Goal: Task Accomplishment & Management: Complete application form

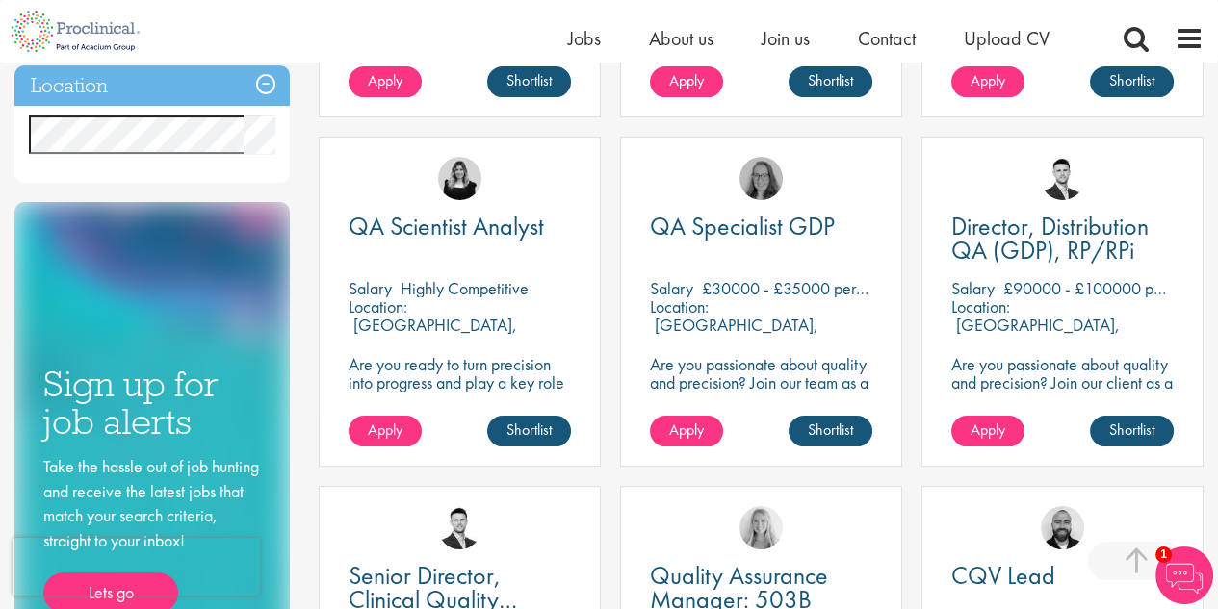
scroll to position [647, 0]
click at [495, 235] on span "QA Scientist Analyst" at bounding box center [445, 226] width 195 height 33
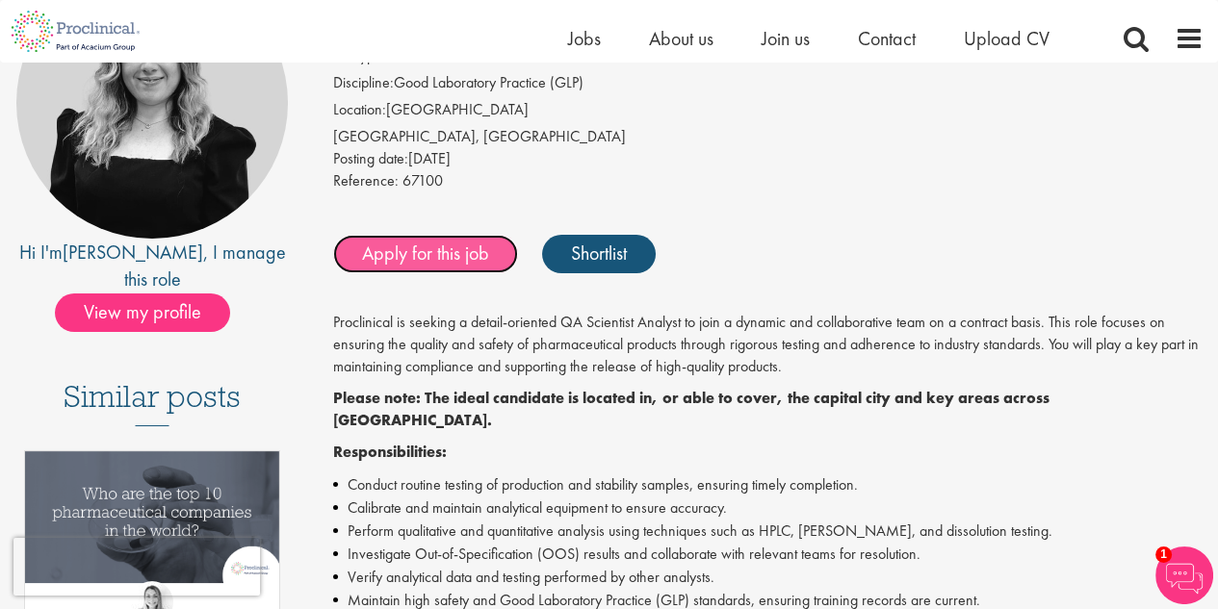
click at [450, 253] on link "Apply for this job" at bounding box center [425, 254] width 185 height 39
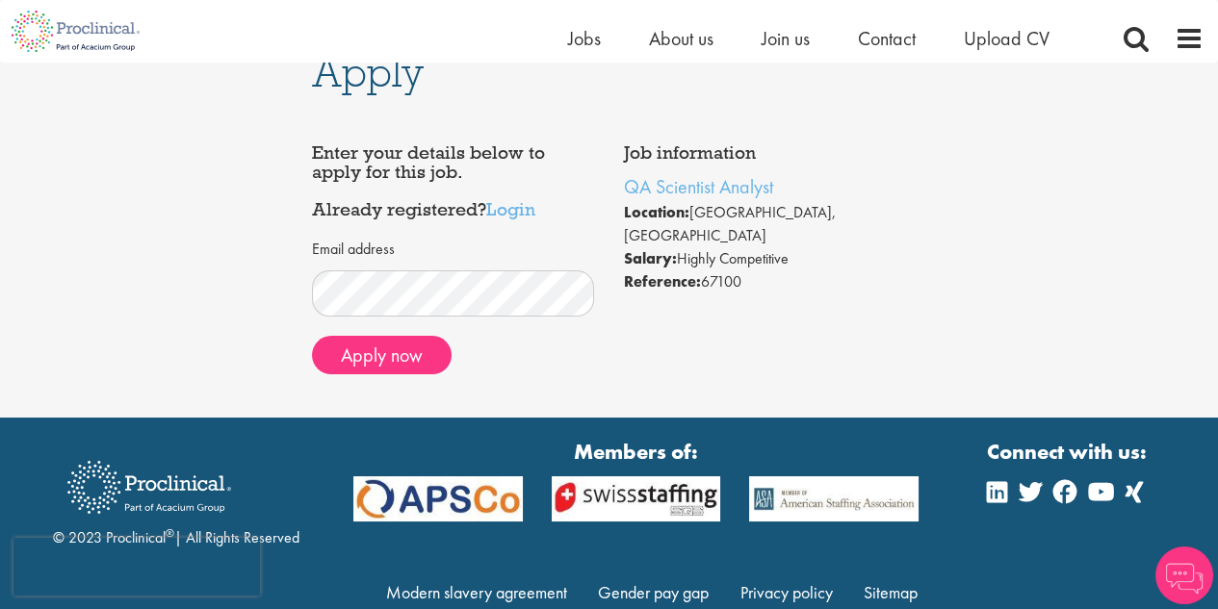
scroll to position [38, 0]
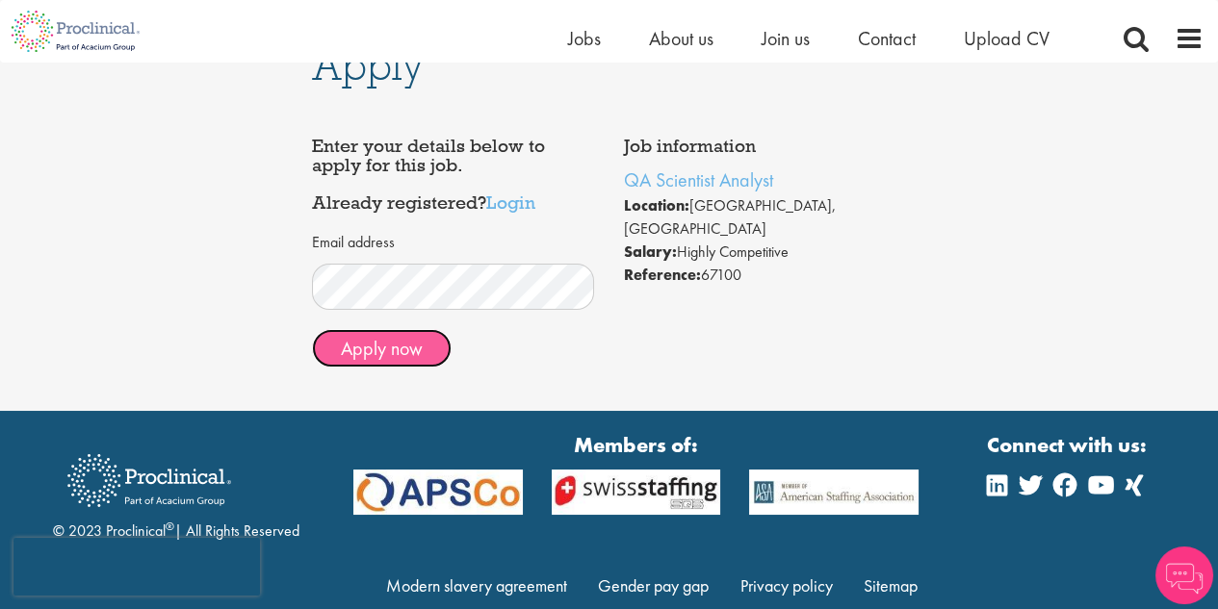
click at [402, 349] on button "Apply now" at bounding box center [382, 348] width 140 height 39
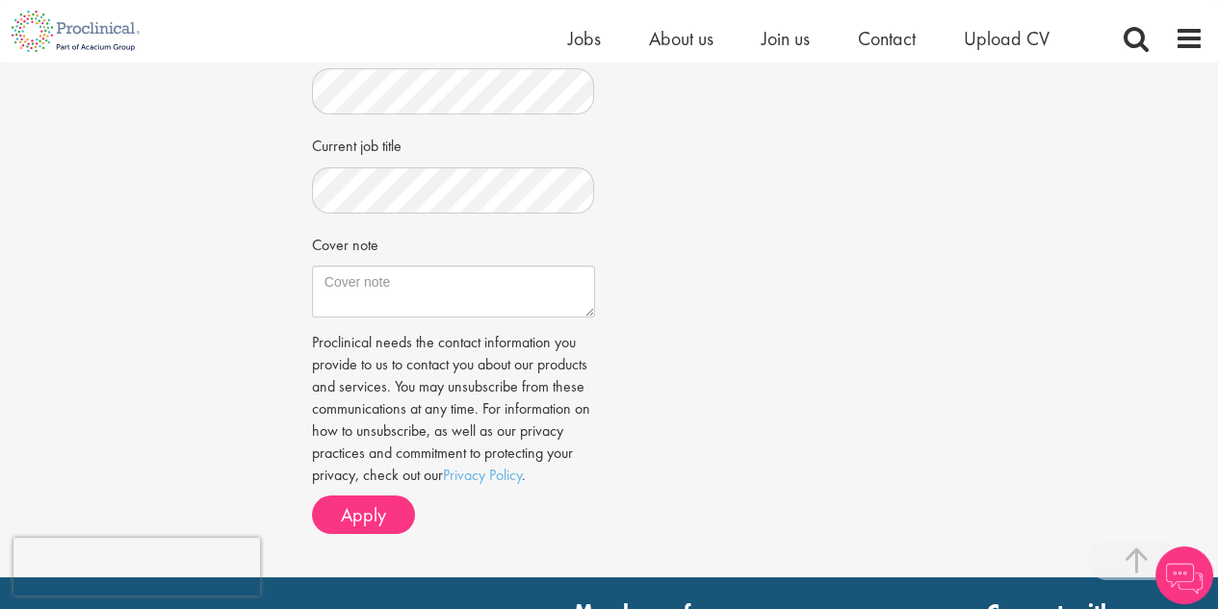
scroll to position [585, 0]
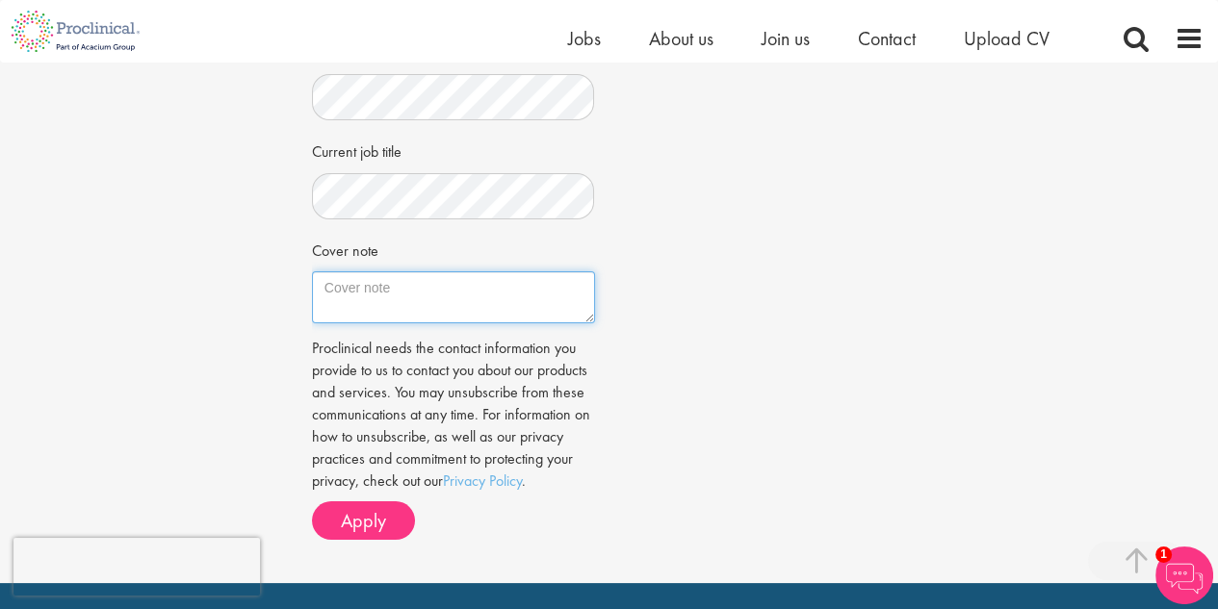
click at [467, 285] on textarea "Cover note" at bounding box center [453, 297] width 283 height 52
paste textarea "Dear Hiring Manager, I am excited to apply for the QA Scientist Analyst positio…"
type textarea "Dear Hiring Manager, I am excited to apply for the QA Scientist Analyst positio…"
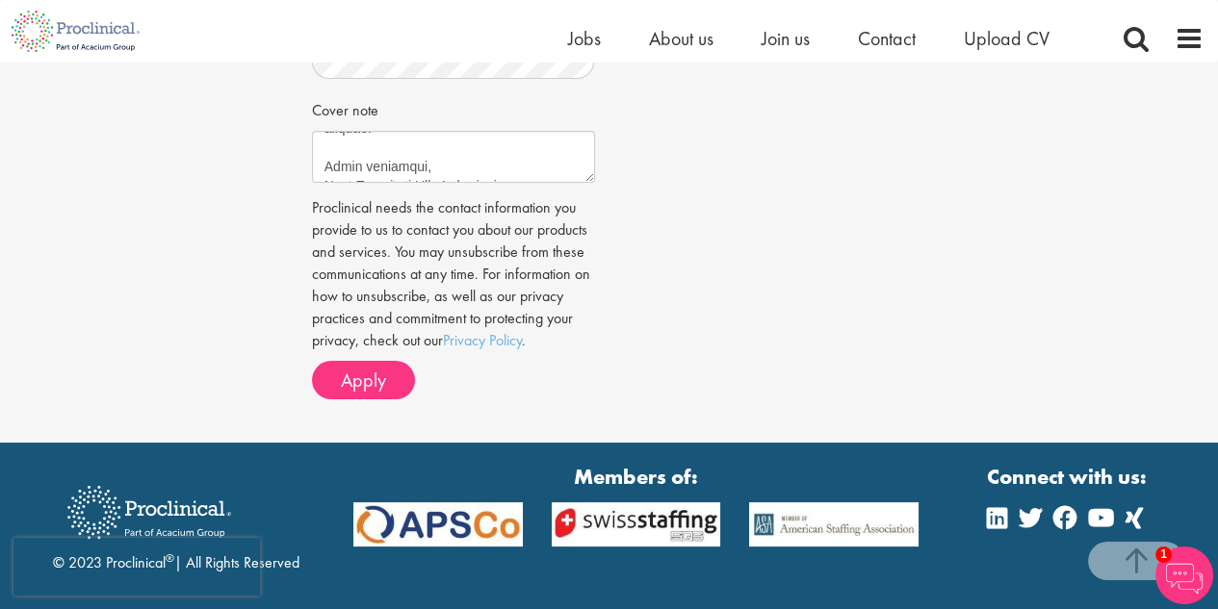
scroll to position [755, 0]
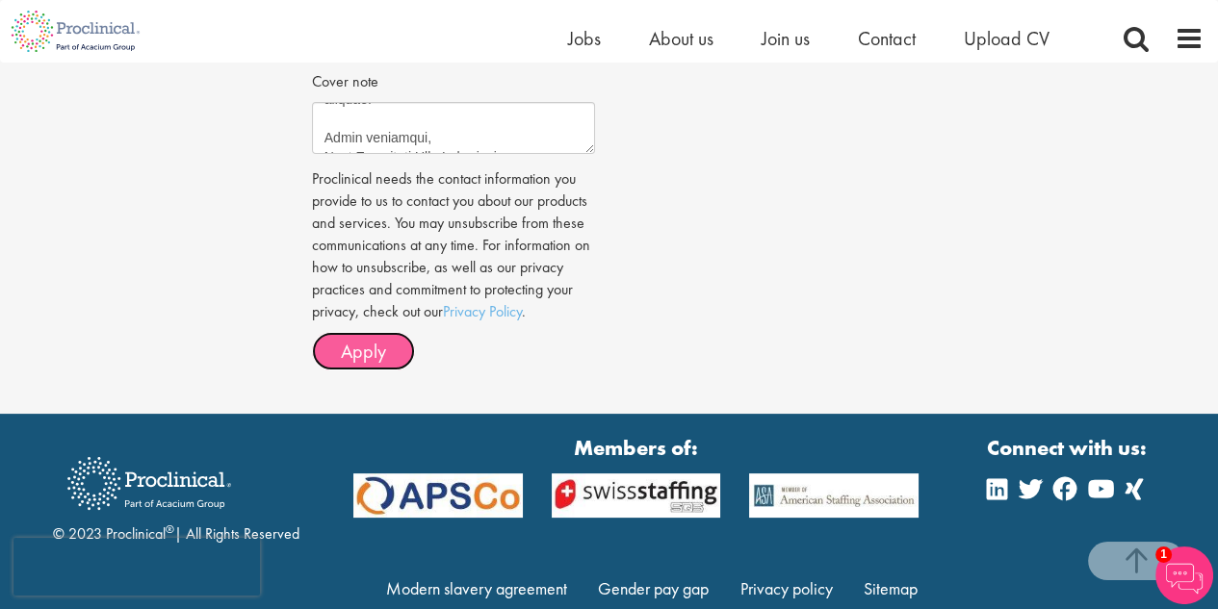
click at [364, 365] on button "Apply" at bounding box center [363, 351] width 103 height 39
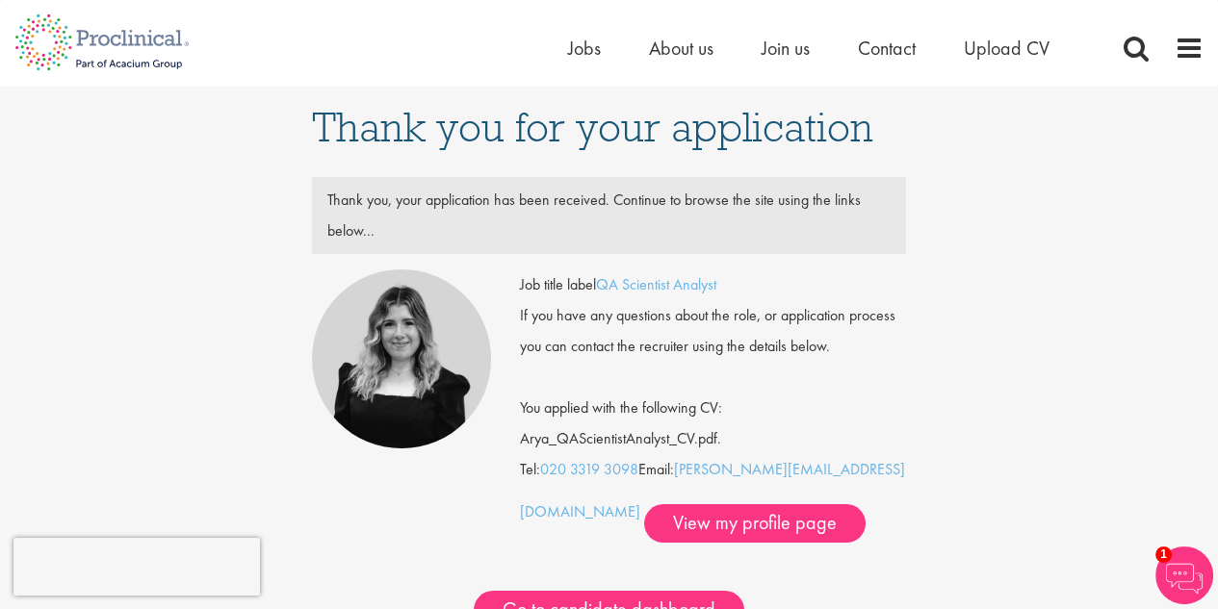
click at [584, 64] on div "Home Jobs About us Join us Contact Upload CV" at bounding box center [832, 53] width 529 height 39
click at [584, 46] on span "Jobs" at bounding box center [584, 48] width 33 height 25
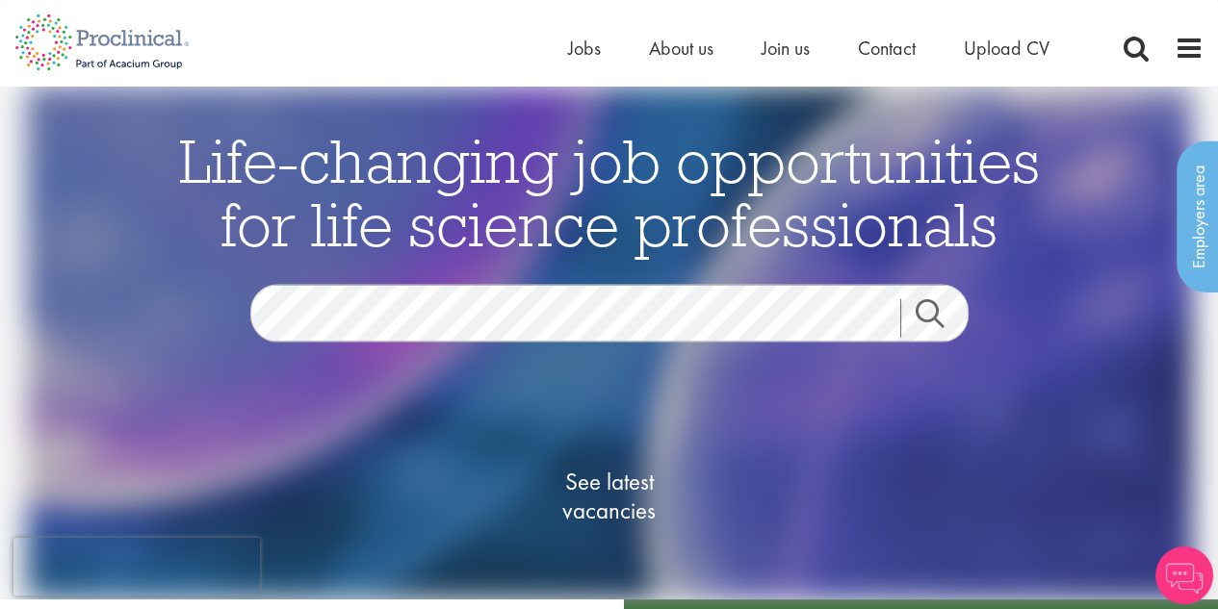
click at [935, 313] on link "Search" at bounding box center [941, 318] width 83 height 39
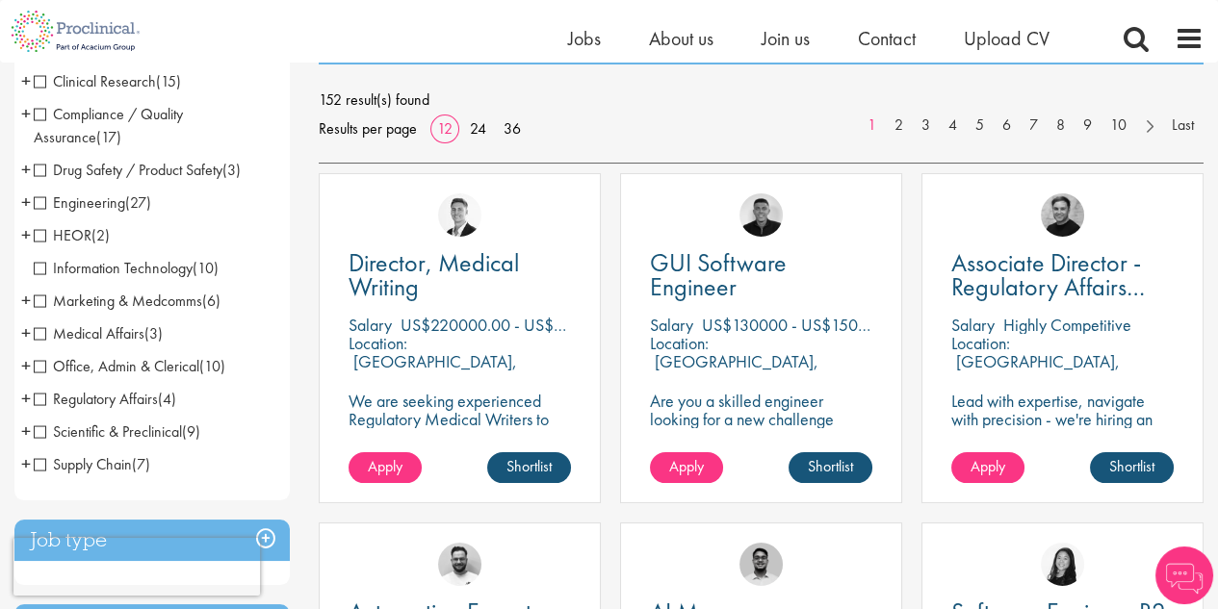
scroll to position [268, 0]
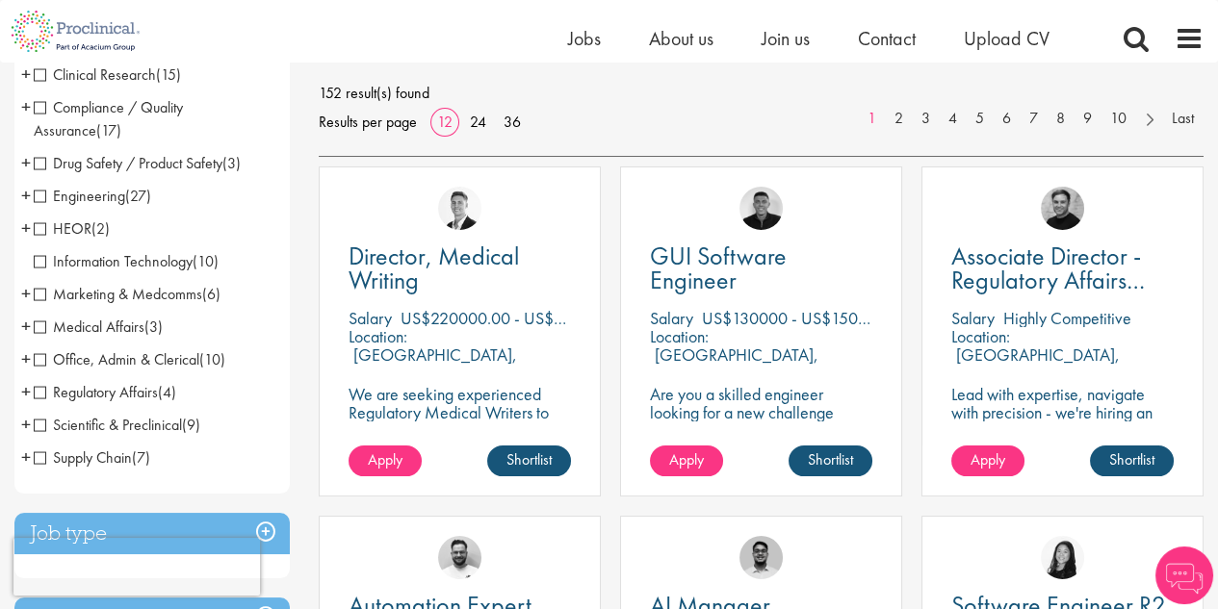
click at [42, 427] on span "Scientific & Preclinical" at bounding box center [108, 425] width 148 height 20
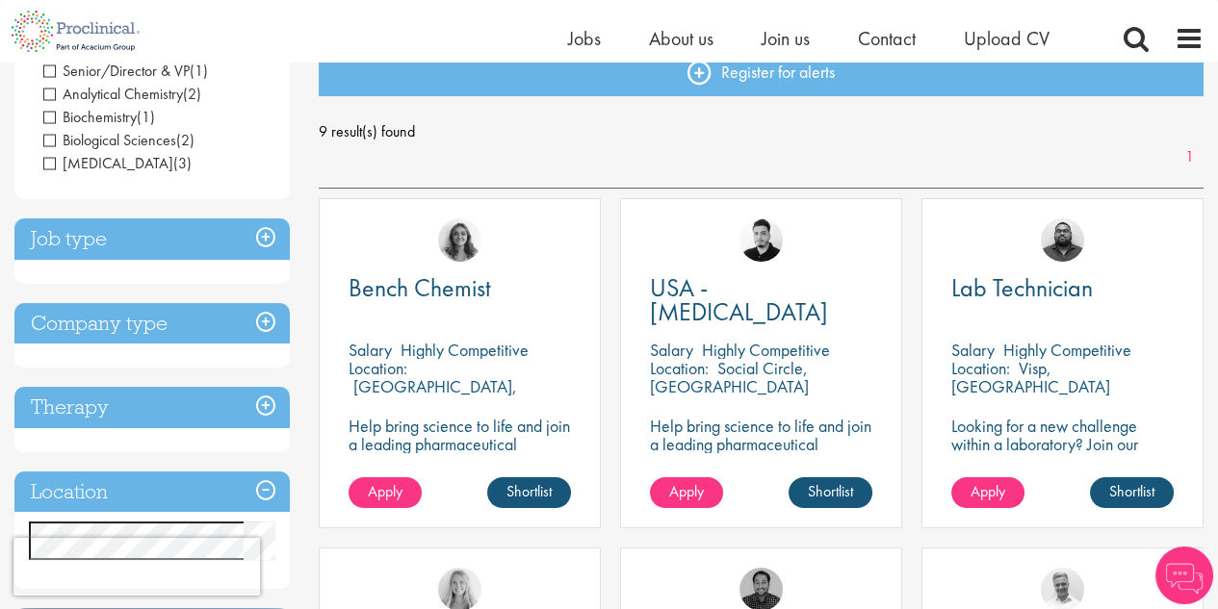
scroll to position [230, 0]
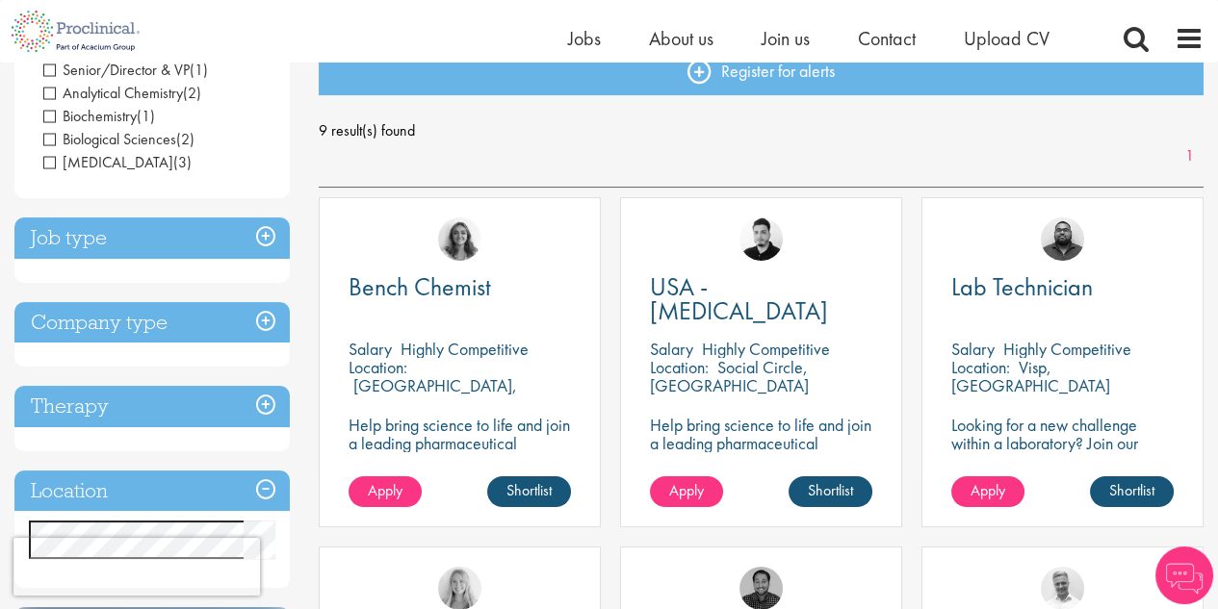
click at [385, 349] on span "Salary" at bounding box center [369, 349] width 43 height 22
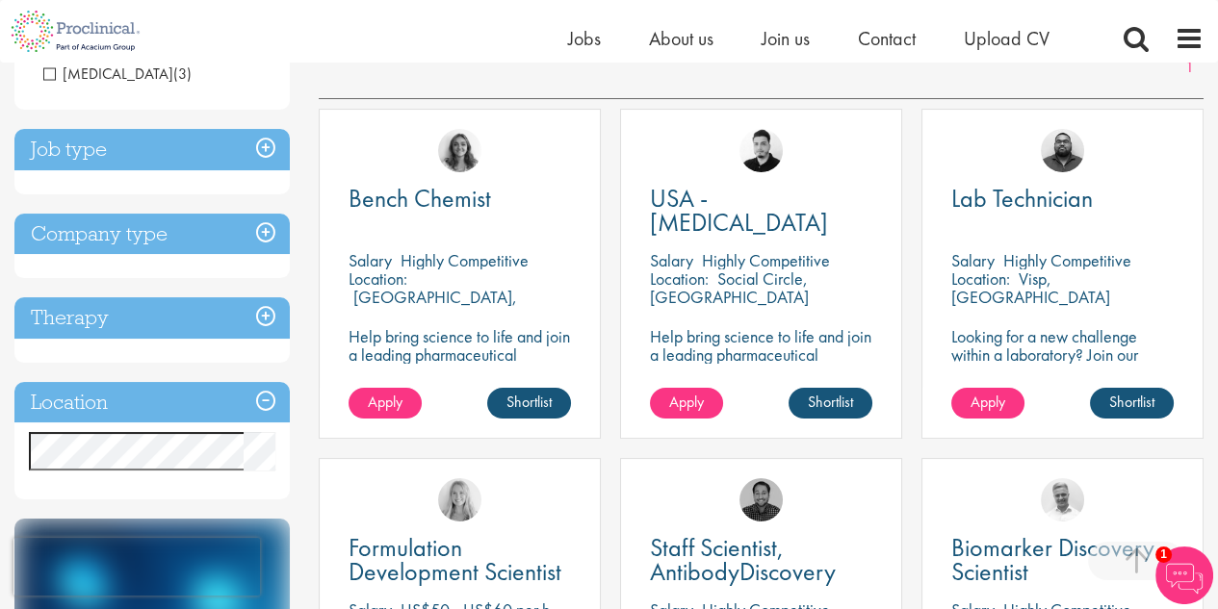
scroll to position [366, 0]
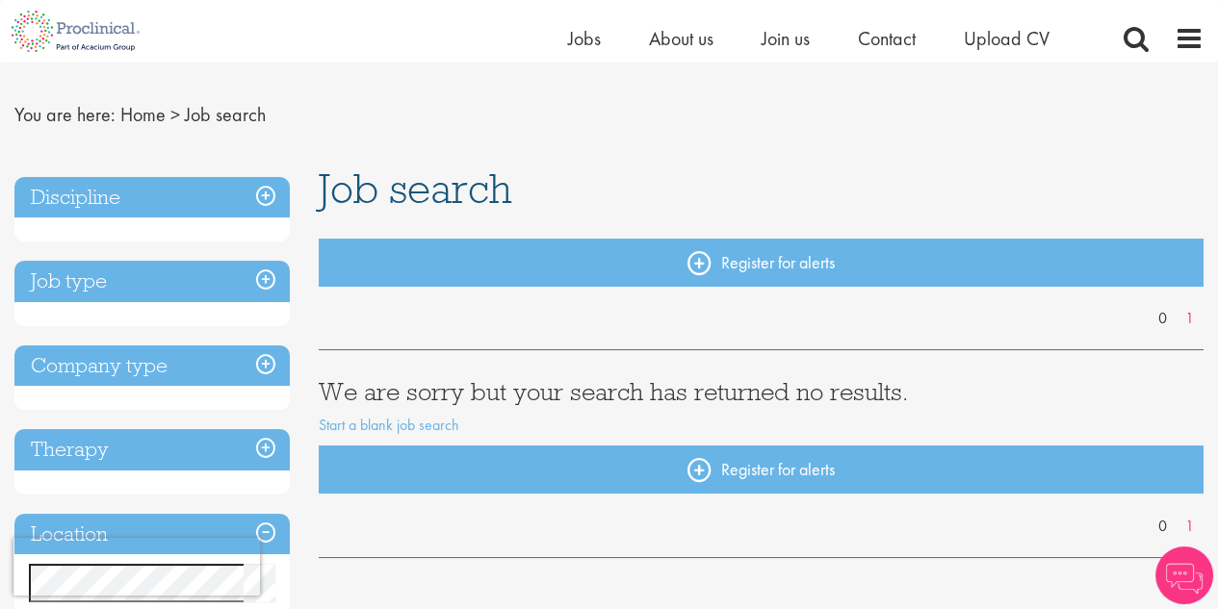
scroll to position [40, 0]
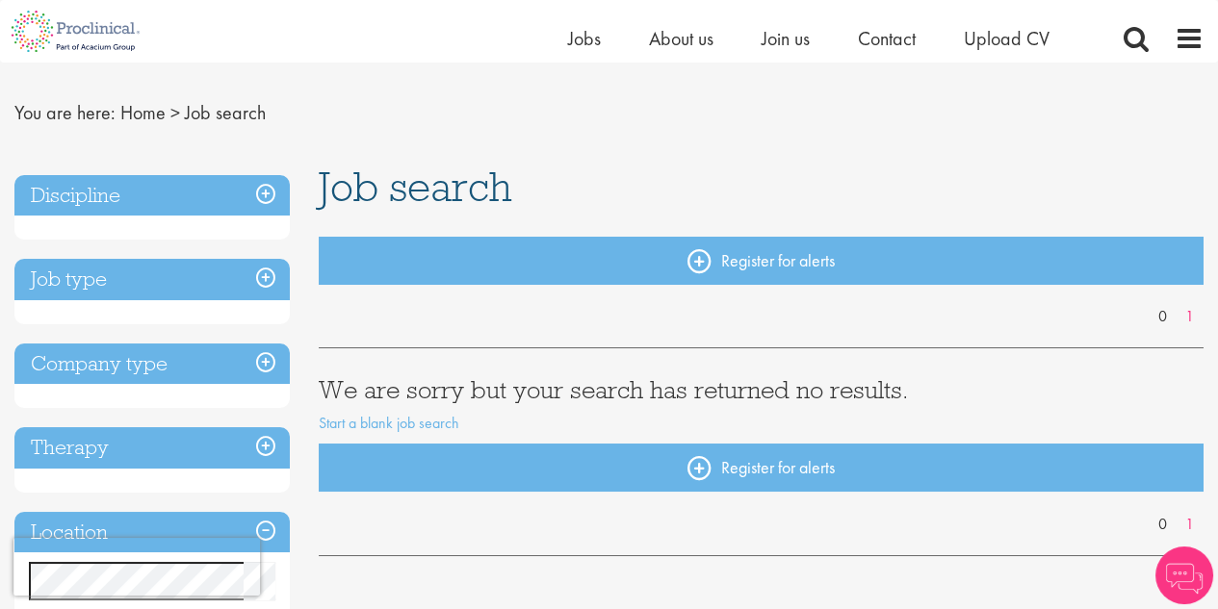
click at [270, 270] on h3 "Job type" at bounding box center [151, 279] width 275 height 41
click at [256, 185] on h3 "Discipline" at bounding box center [151, 195] width 275 height 41
click at [268, 203] on h3 "Discipline" at bounding box center [151, 195] width 275 height 41
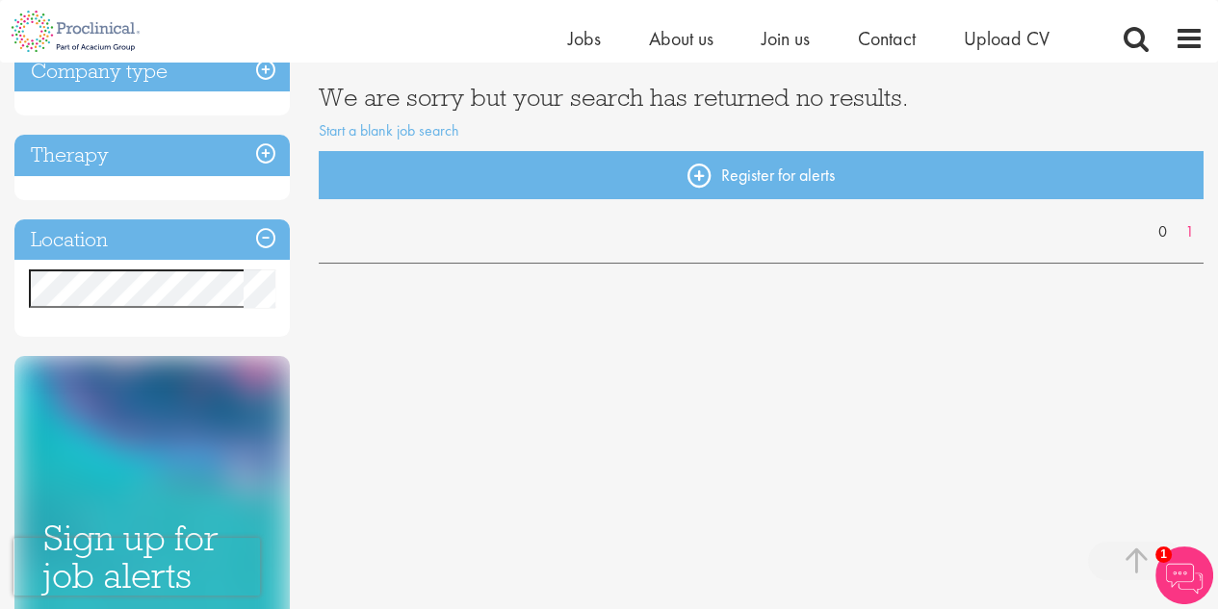
scroll to position [334, 0]
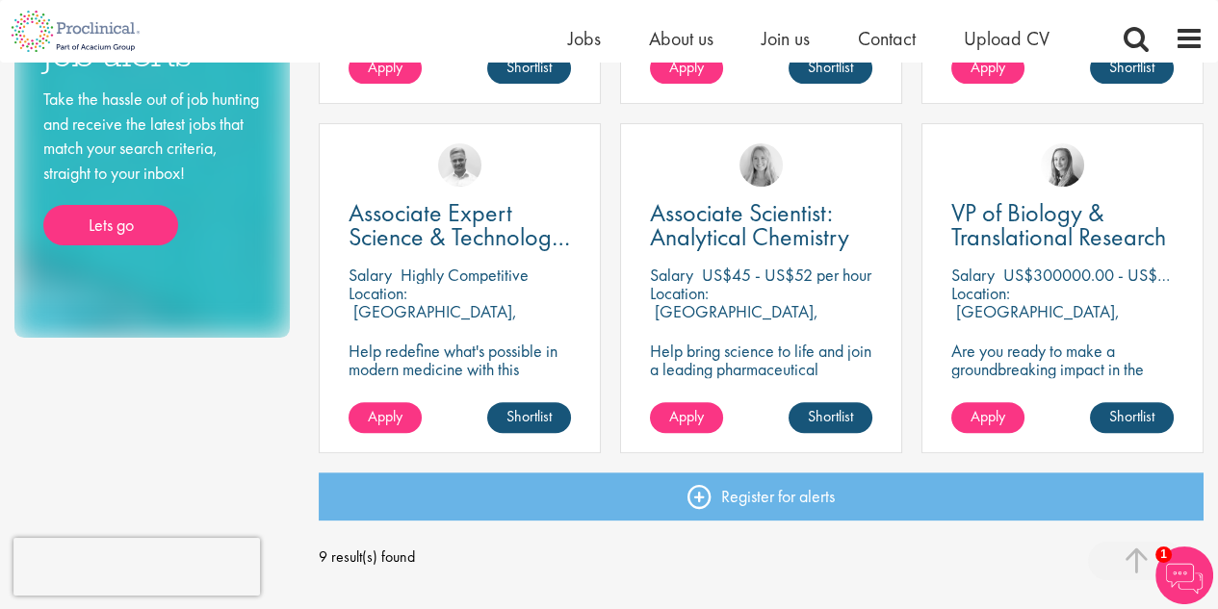
scroll to position [1004, 0]
